Goal: Task Accomplishment & Management: Use online tool/utility

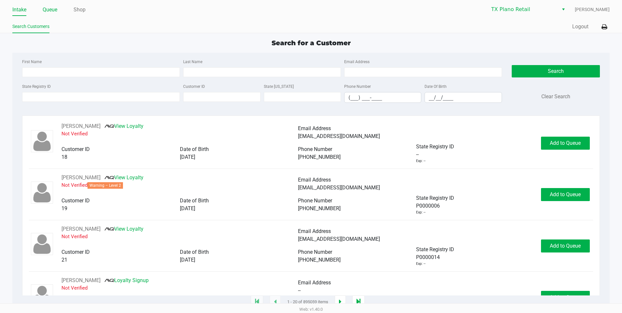
click at [53, 7] on link "Queue" at bounding box center [50, 9] width 15 height 9
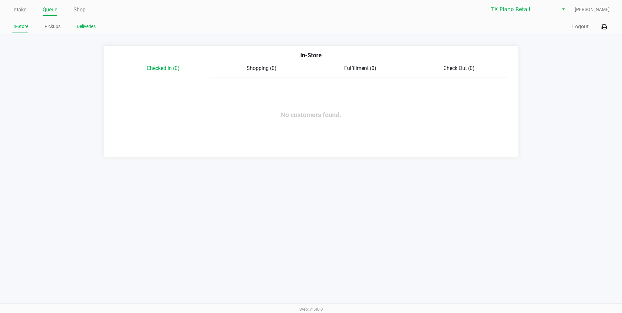
click at [86, 24] on link "Deliveries" at bounding box center [86, 26] width 19 height 8
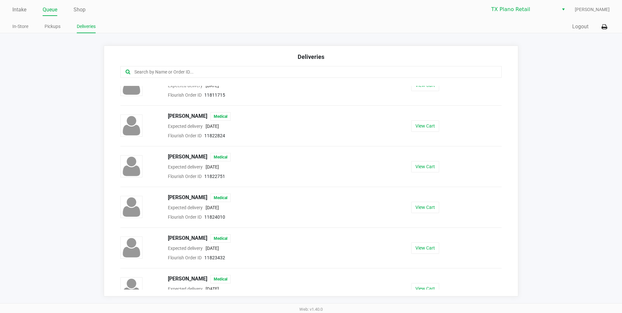
scroll to position [768, 0]
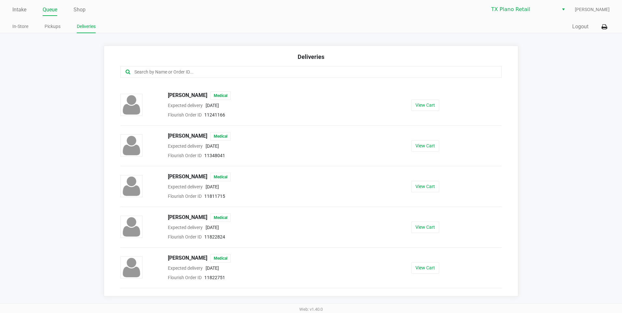
click at [146, 72] on input "text" at bounding box center [301, 71] width 334 height 7
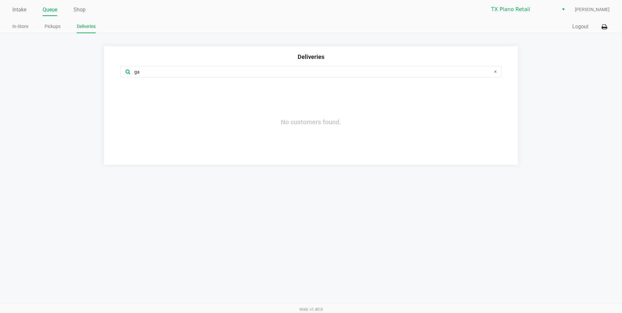
type input "g"
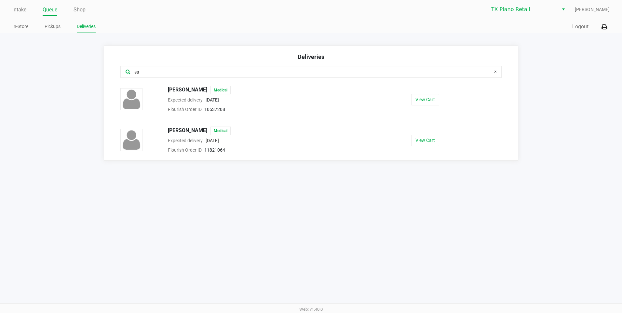
type input "s"
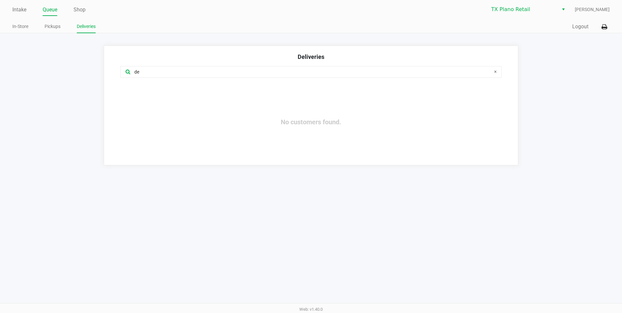
type input "d"
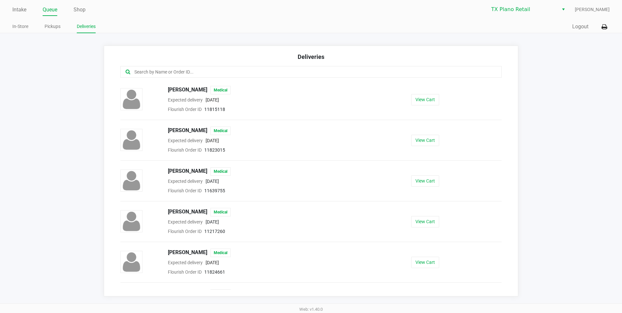
type input "s"
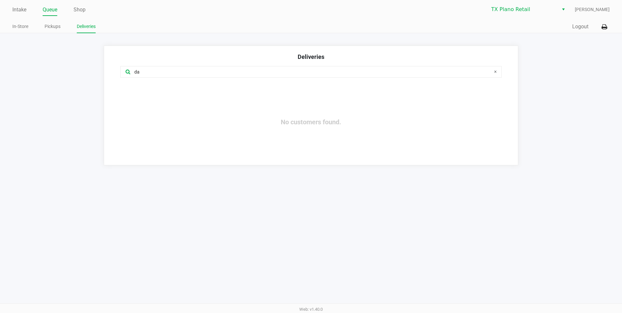
type input "d"
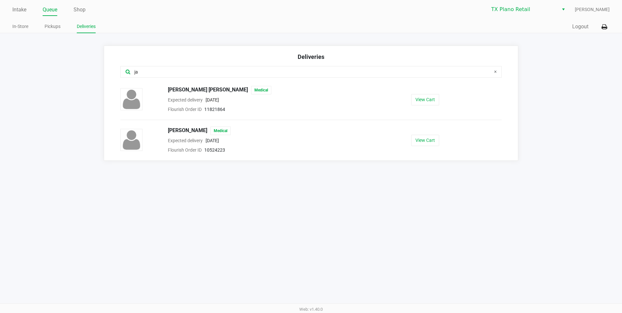
type input "j"
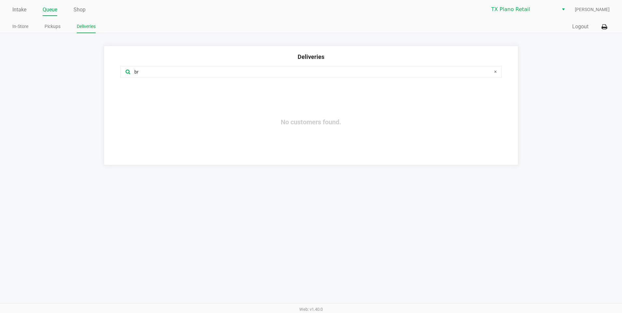
type input "b"
